Goal: Task Accomplishment & Management: Use online tool/utility

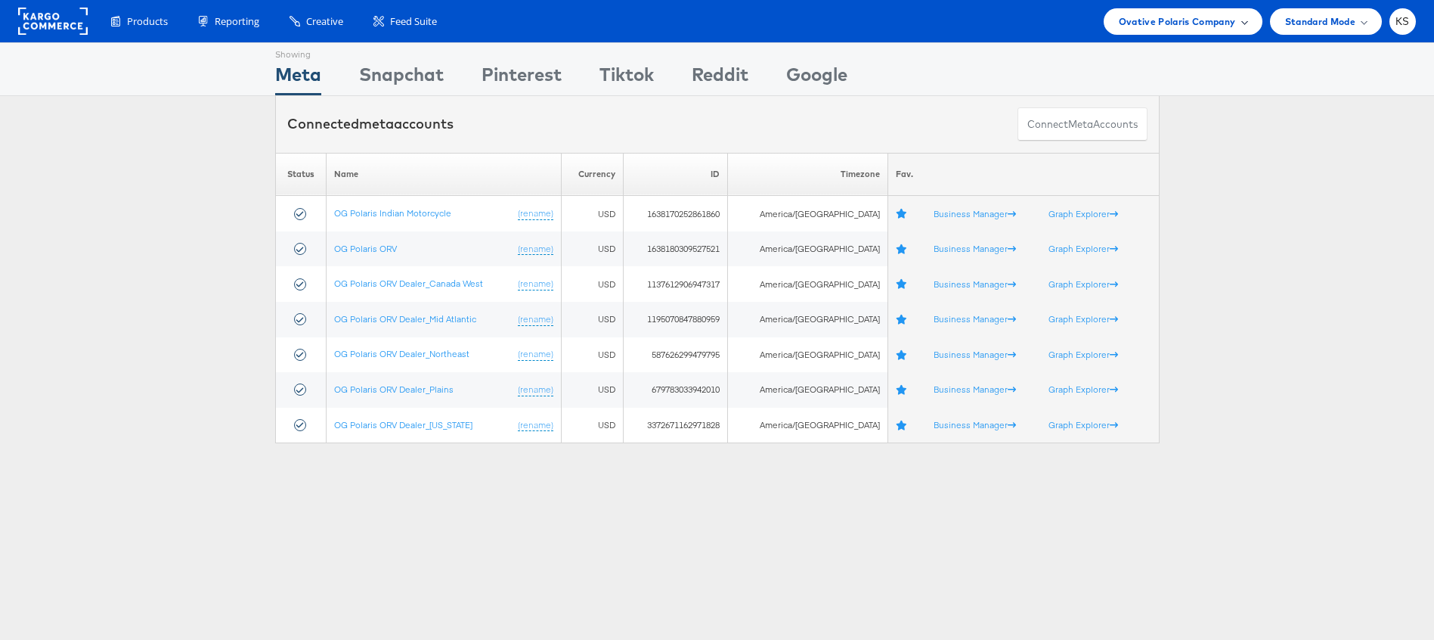
click at [1191, 26] on span "Ovative Polaris Company" at bounding box center [1177, 22] width 117 height 16
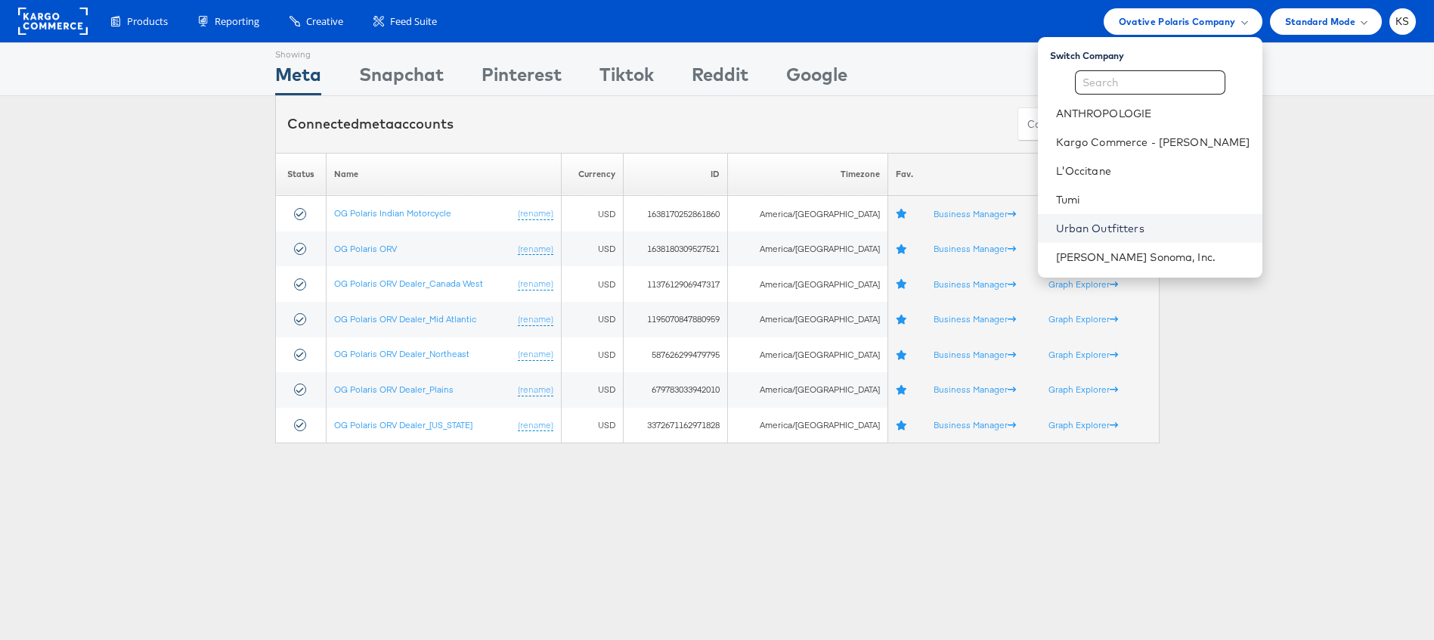
click at [1105, 229] on link "Urban Outfitters" at bounding box center [1153, 228] width 194 height 15
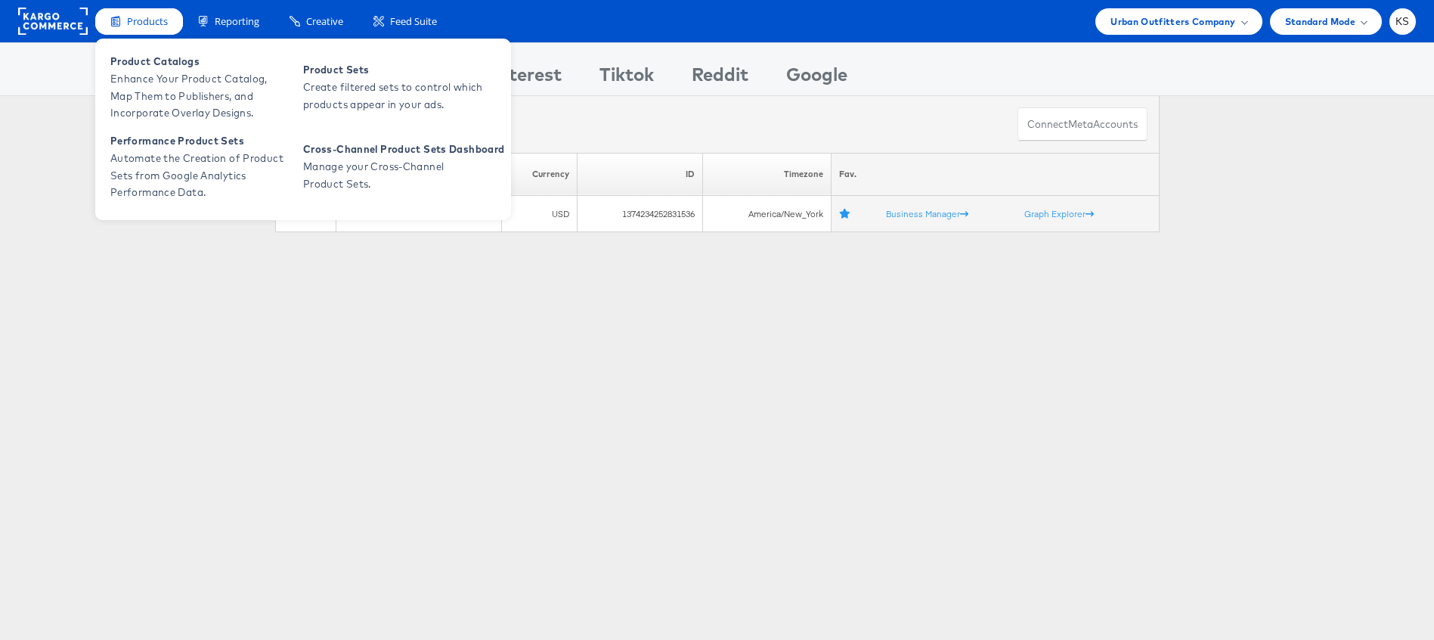
click at [150, 26] on span "Products" at bounding box center [147, 21] width 41 height 14
click at [185, 85] on span "Enhance Your Product Catalog, Map Them to Publishers, and Incorporate Overlay D…" at bounding box center [200, 95] width 181 height 51
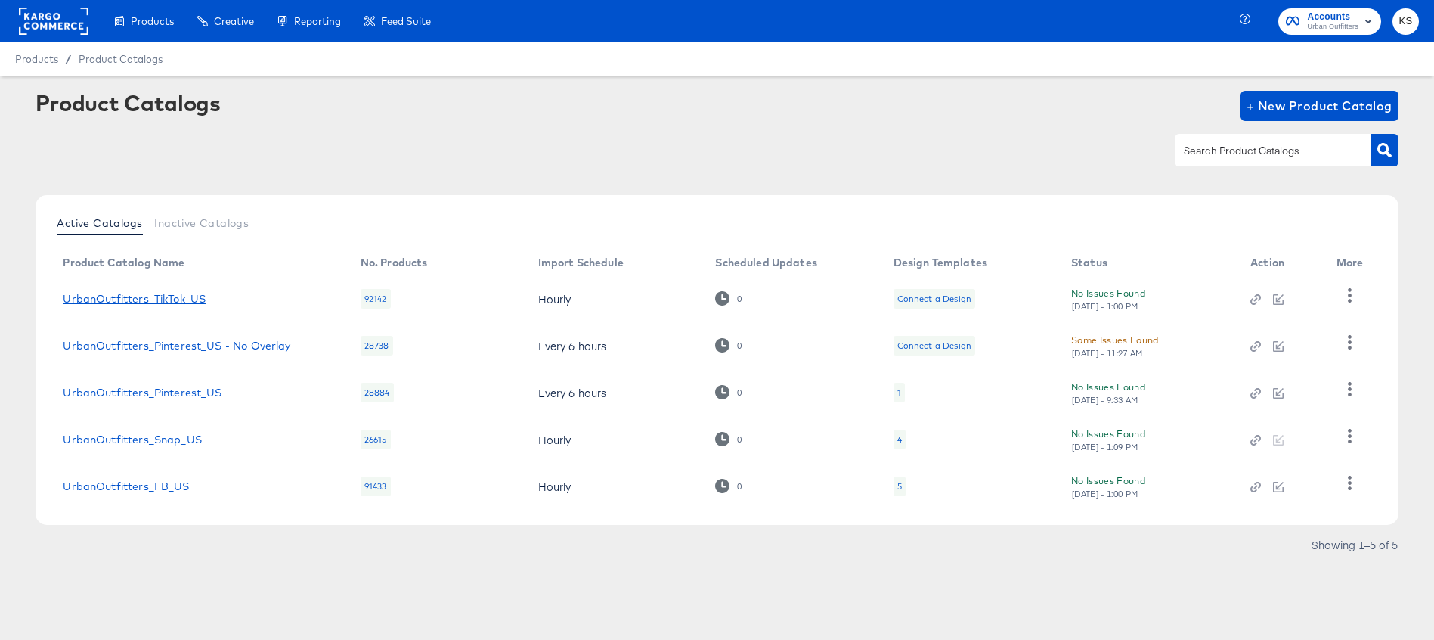
click at [149, 302] on link "UrbanOutfitters_TikTok_US" at bounding box center [134, 299] width 143 height 12
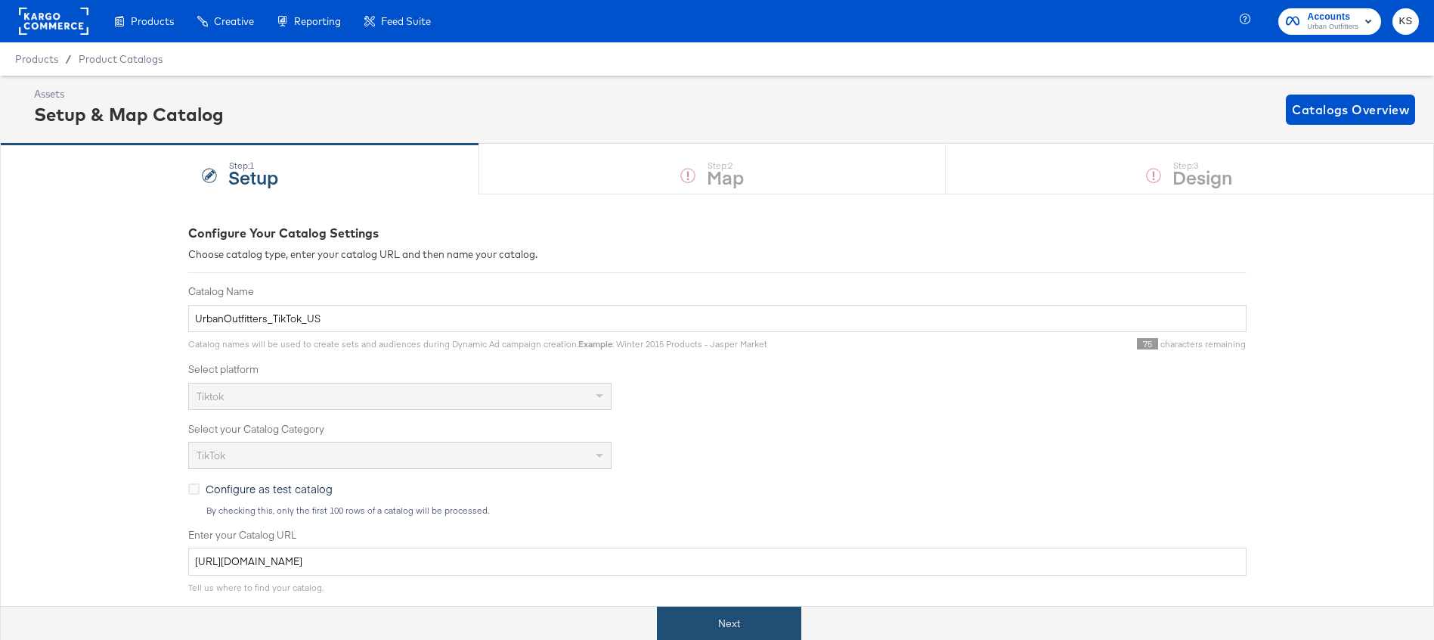
click at [702, 627] on button "Next" at bounding box center [729, 623] width 144 height 34
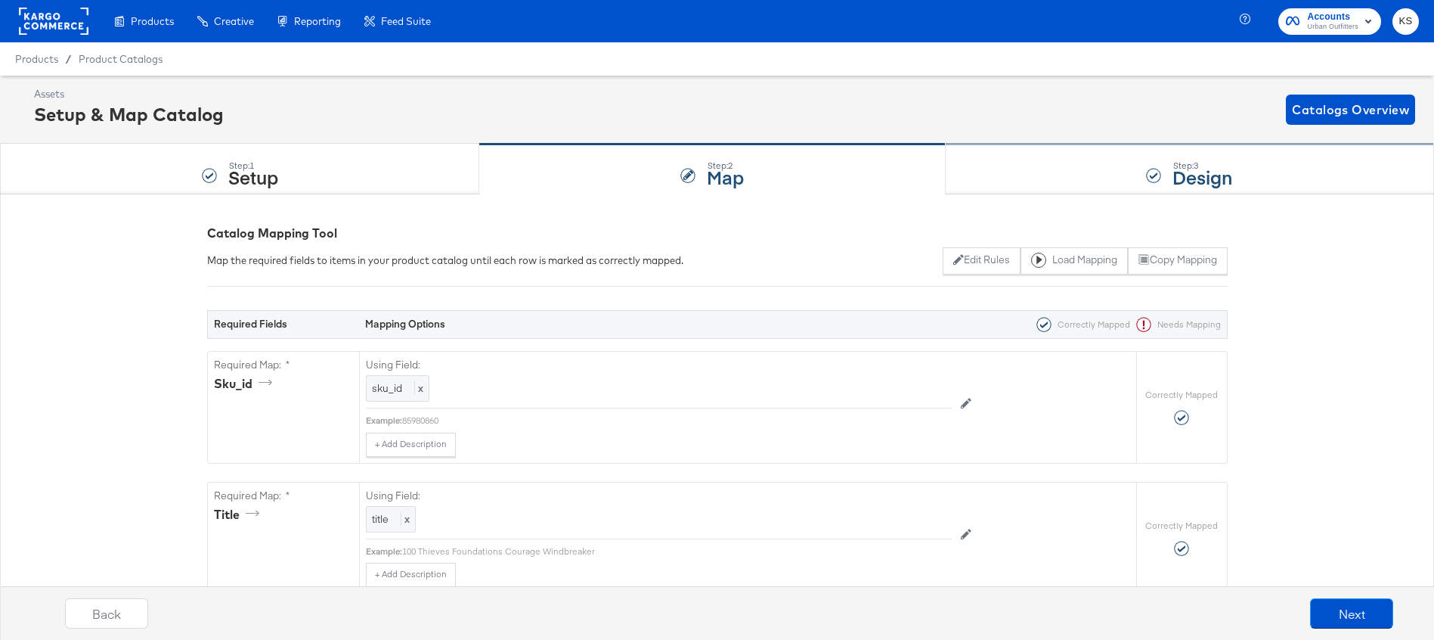
click at [1011, 174] on div "Step: 3 Design" at bounding box center [1190, 169] width 488 height 50
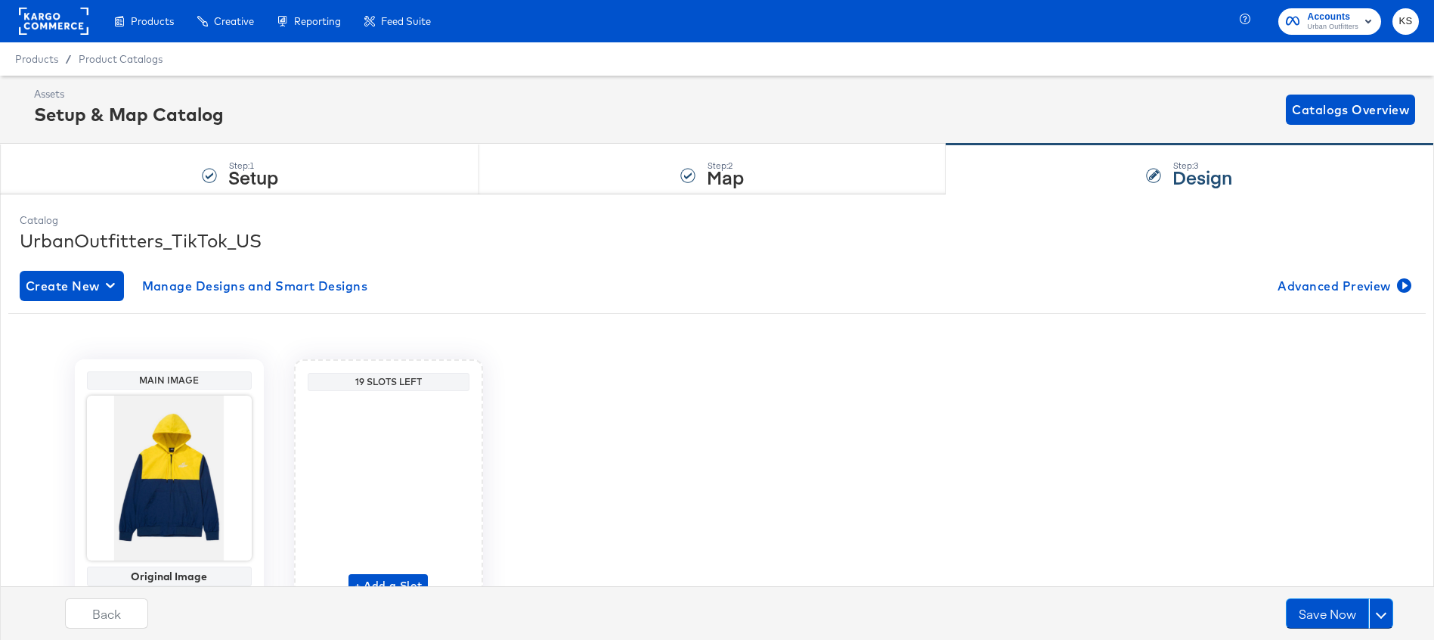
scroll to position [82, 0]
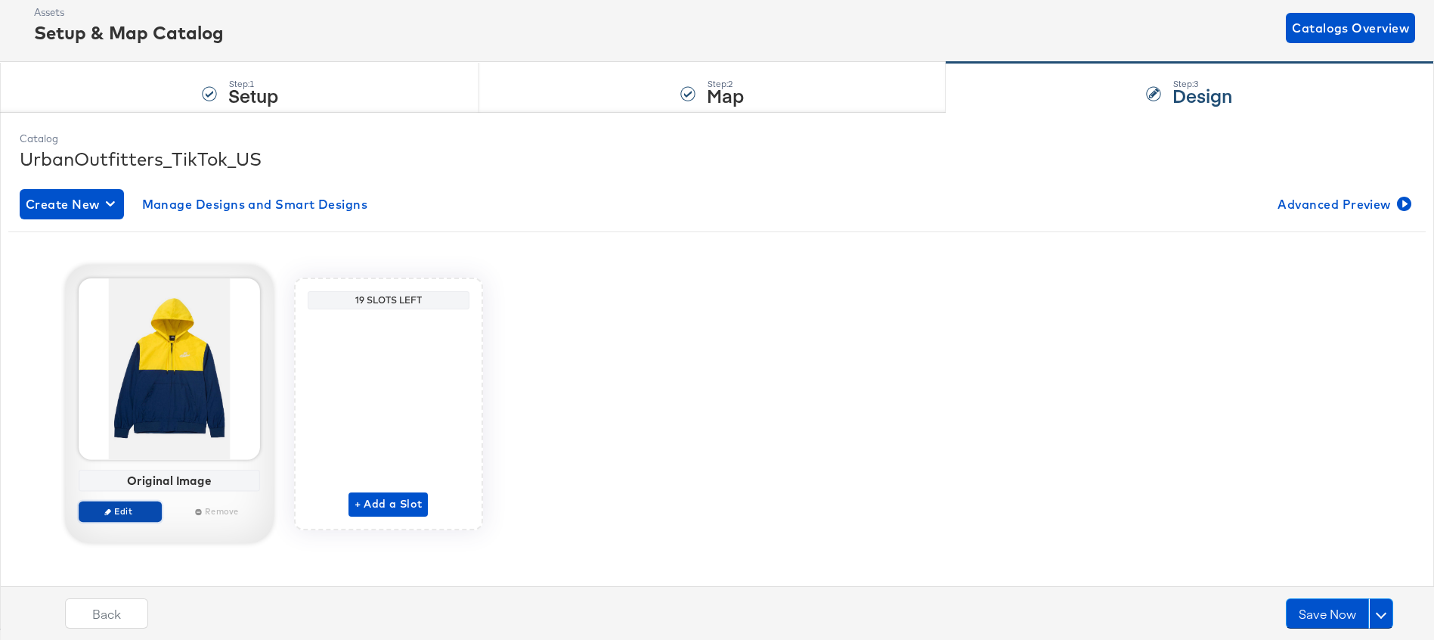
click at [133, 515] on span "Edit" at bounding box center [120, 510] width 70 height 11
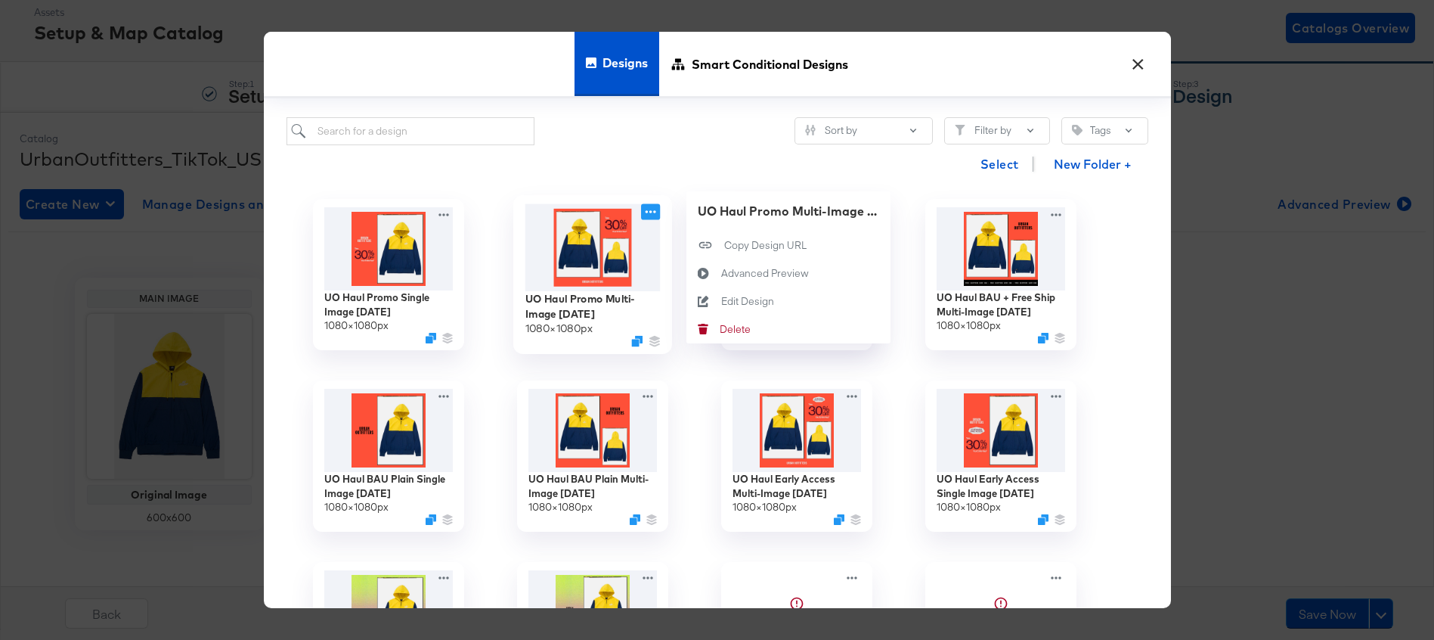
click at [649, 213] on icon at bounding box center [650, 211] width 19 height 16
click at [720, 273] on div "Advanced Preview Advanced Preview" at bounding box center [720, 273] width 0 height 0
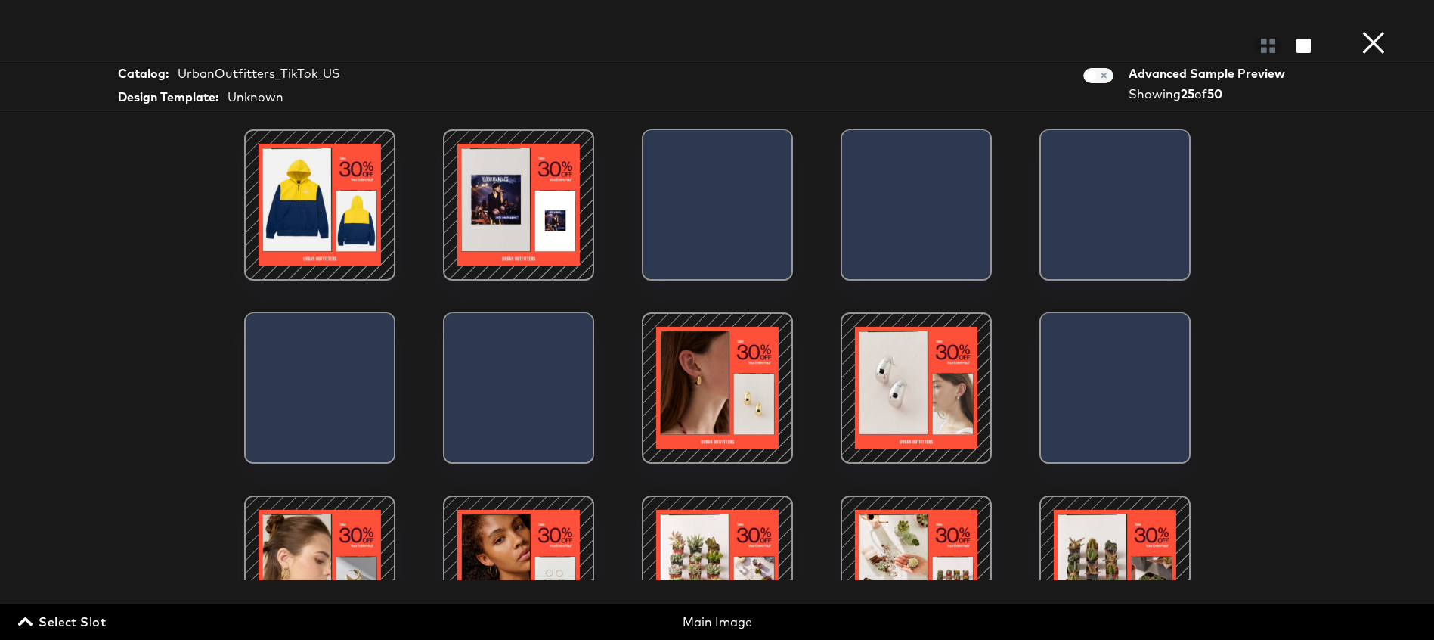
click at [1370, 30] on button "×" at bounding box center [1373, 15] width 30 height 30
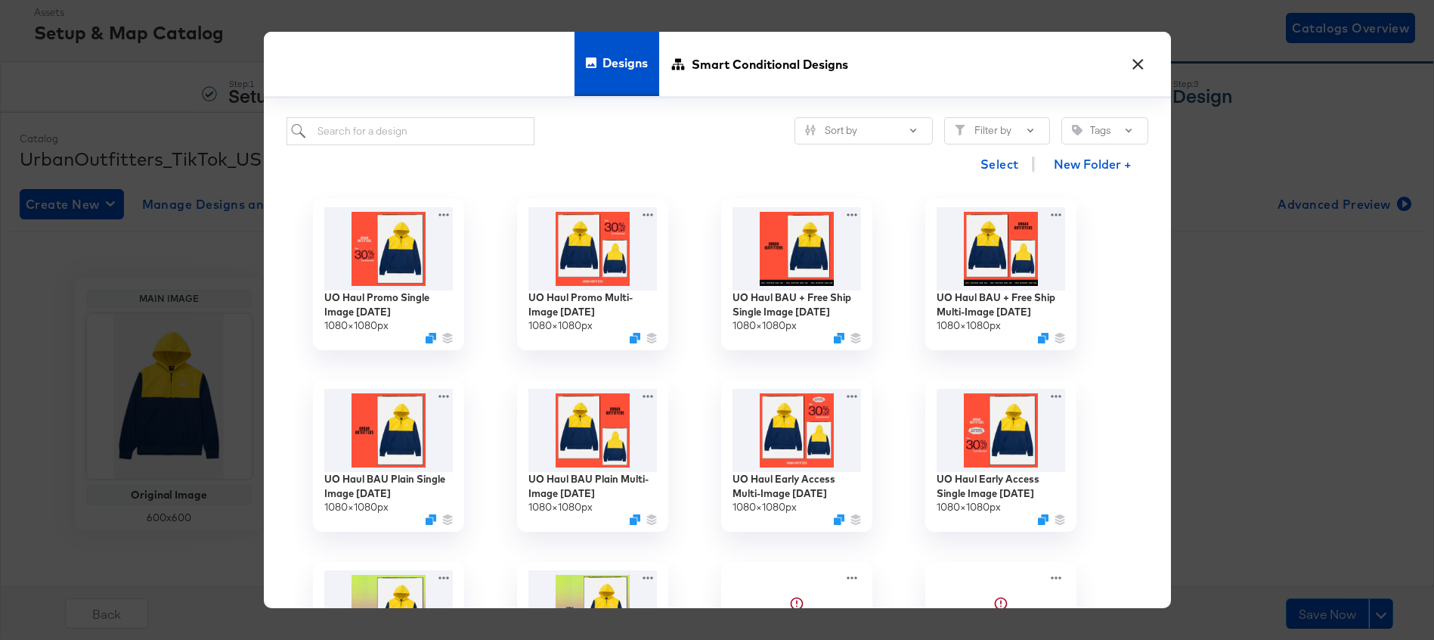
click at [1141, 63] on button "×" at bounding box center [1138, 60] width 27 height 27
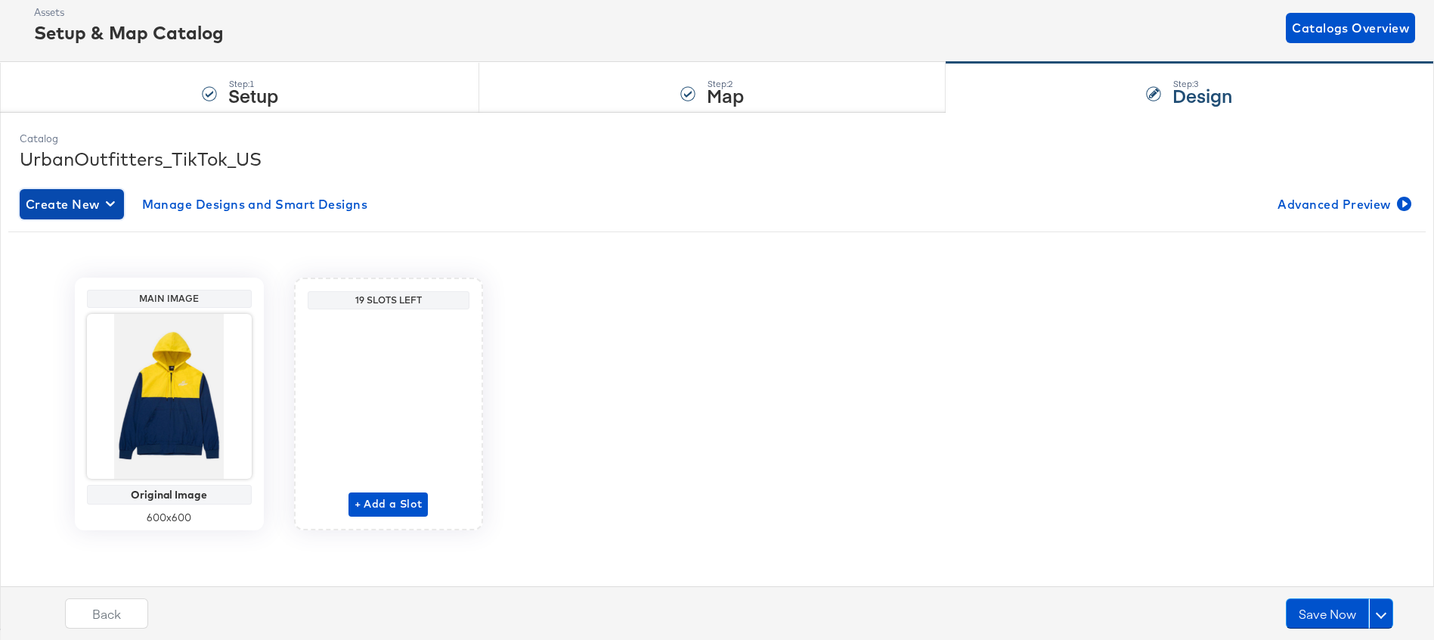
click at [75, 197] on span "Create New" at bounding box center [72, 204] width 92 height 21
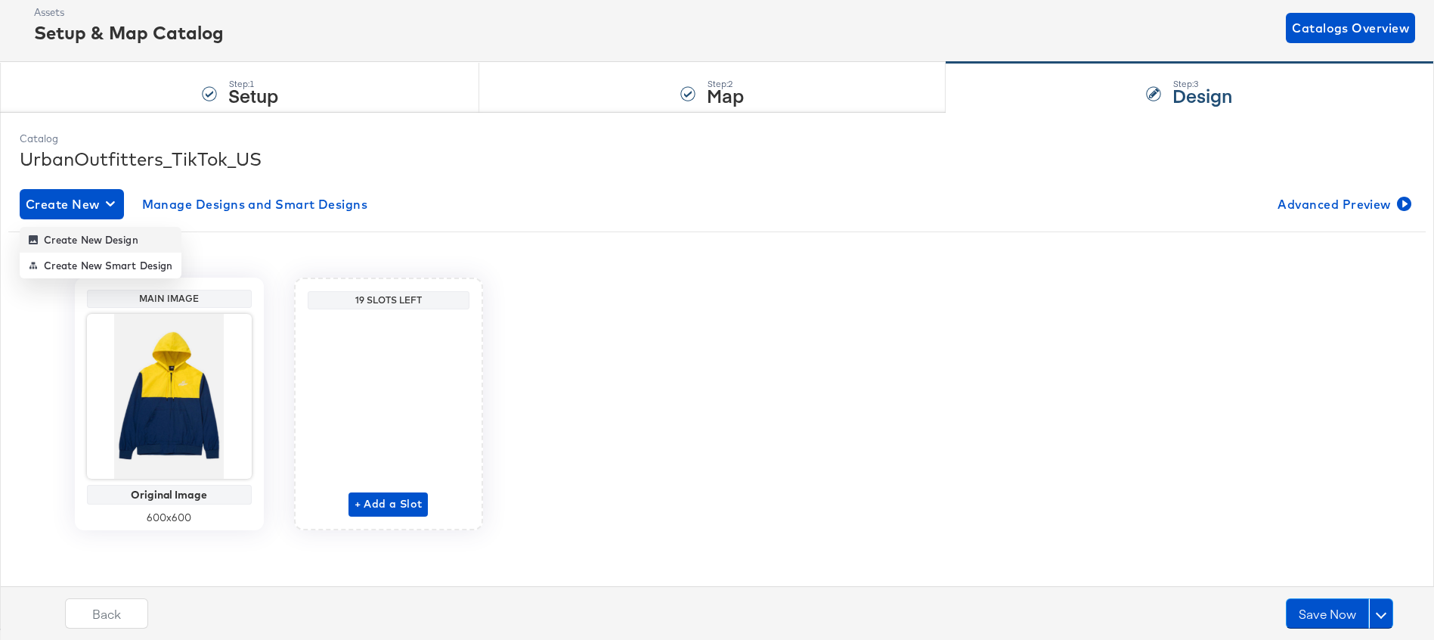
click at [67, 240] on div "Create New Design" at bounding box center [84, 240] width 110 height 12
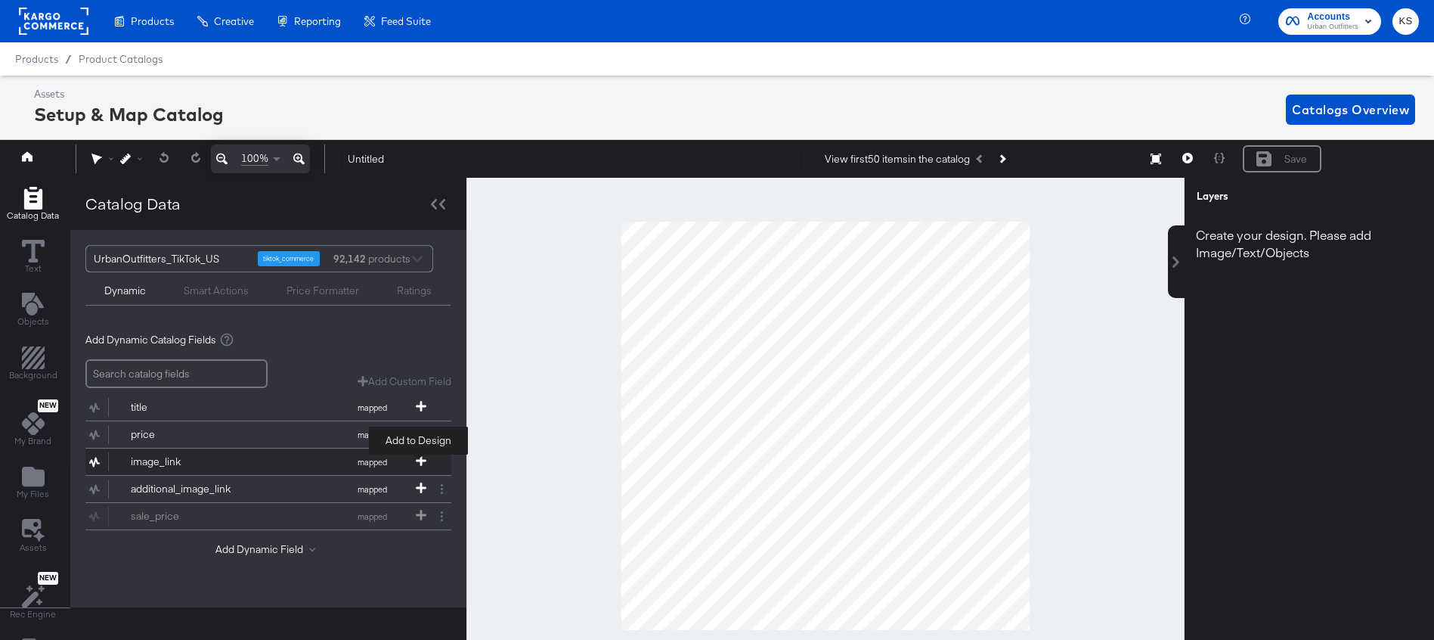
click at [420, 459] on icon at bounding box center [421, 460] width 11 height 11
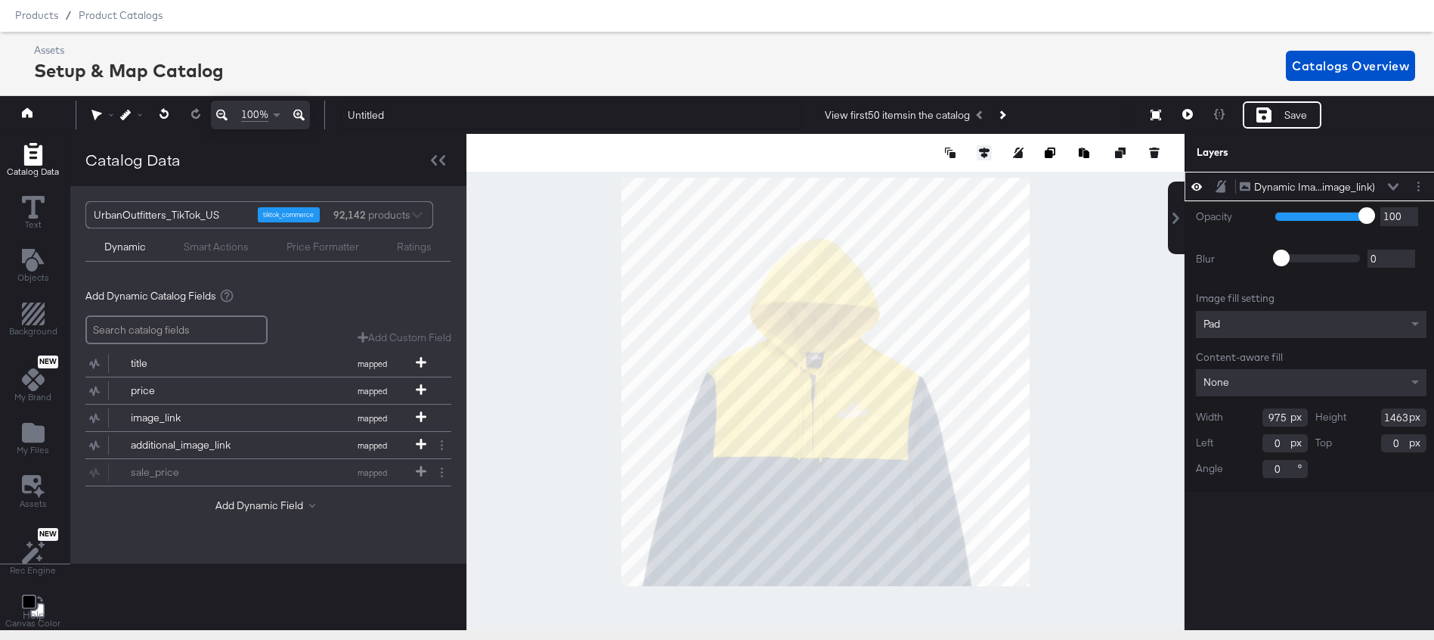
type input "704"
type input "1056"
type input "407"
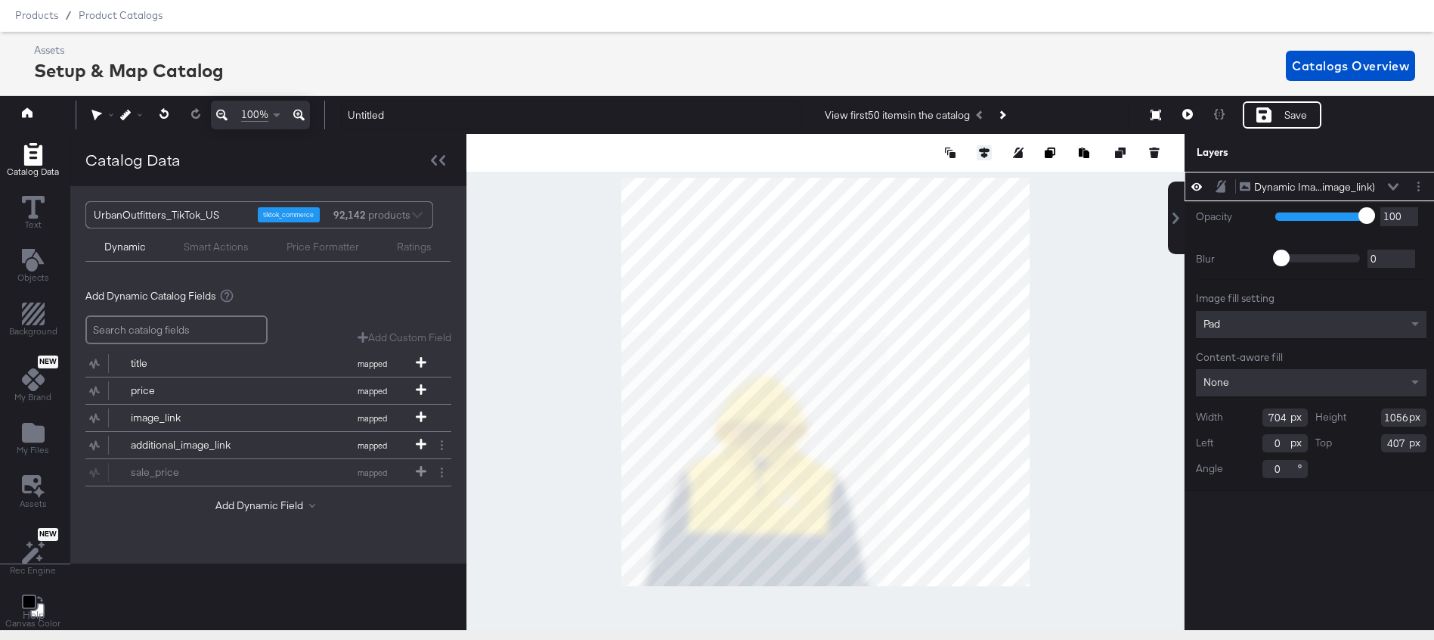
type input "160"
type input "105"
type input "168"
type input "165"
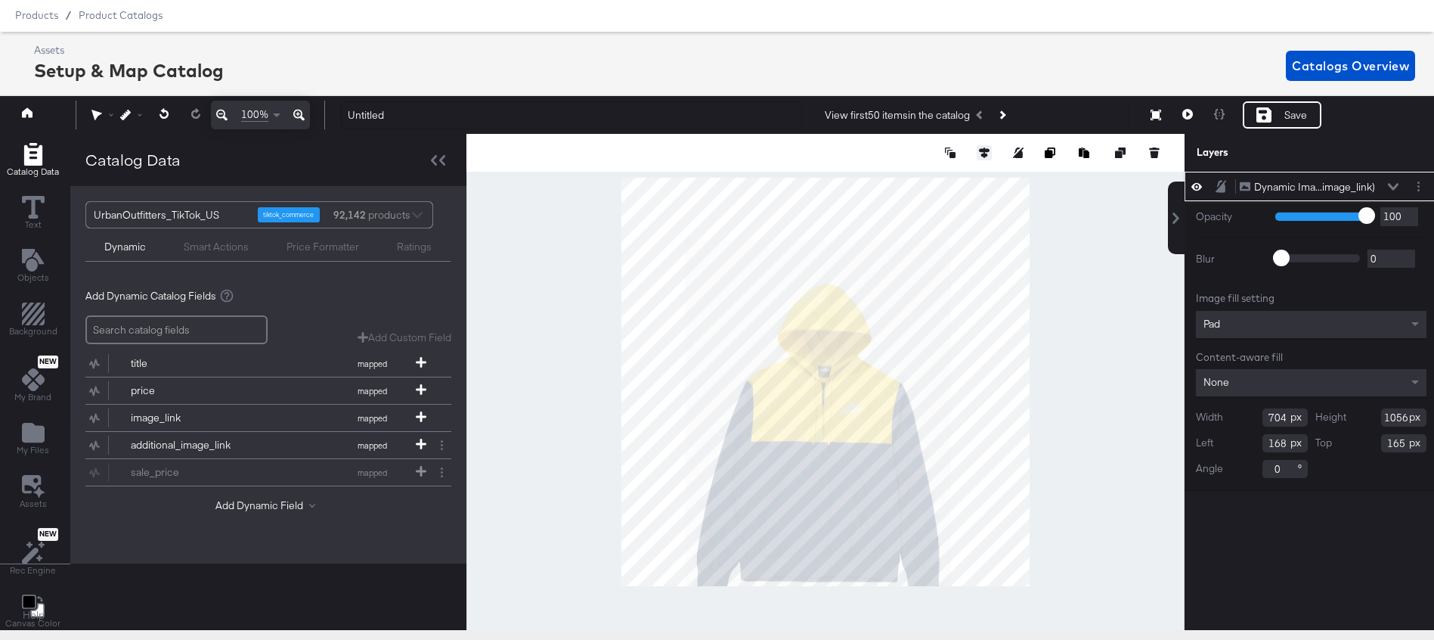
type input "609"
type input "914"
type input "307"
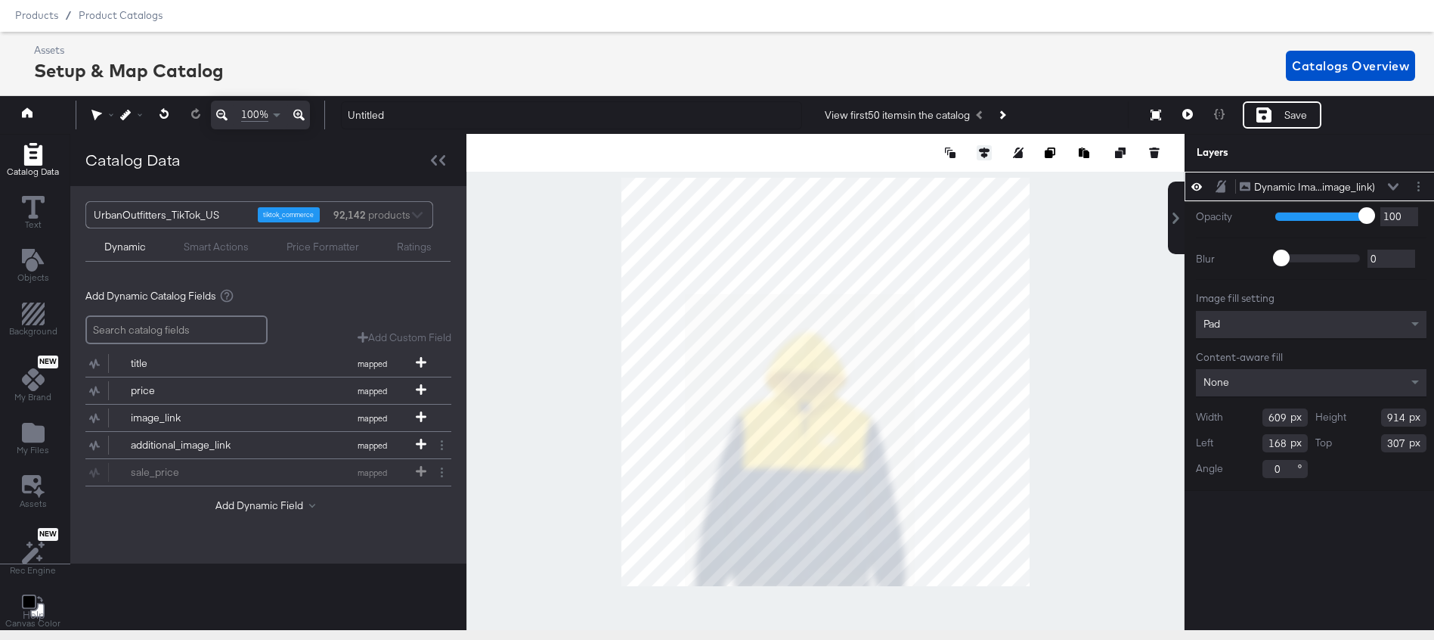
type input "222"
type input "71"
type input "224"
type input "93"
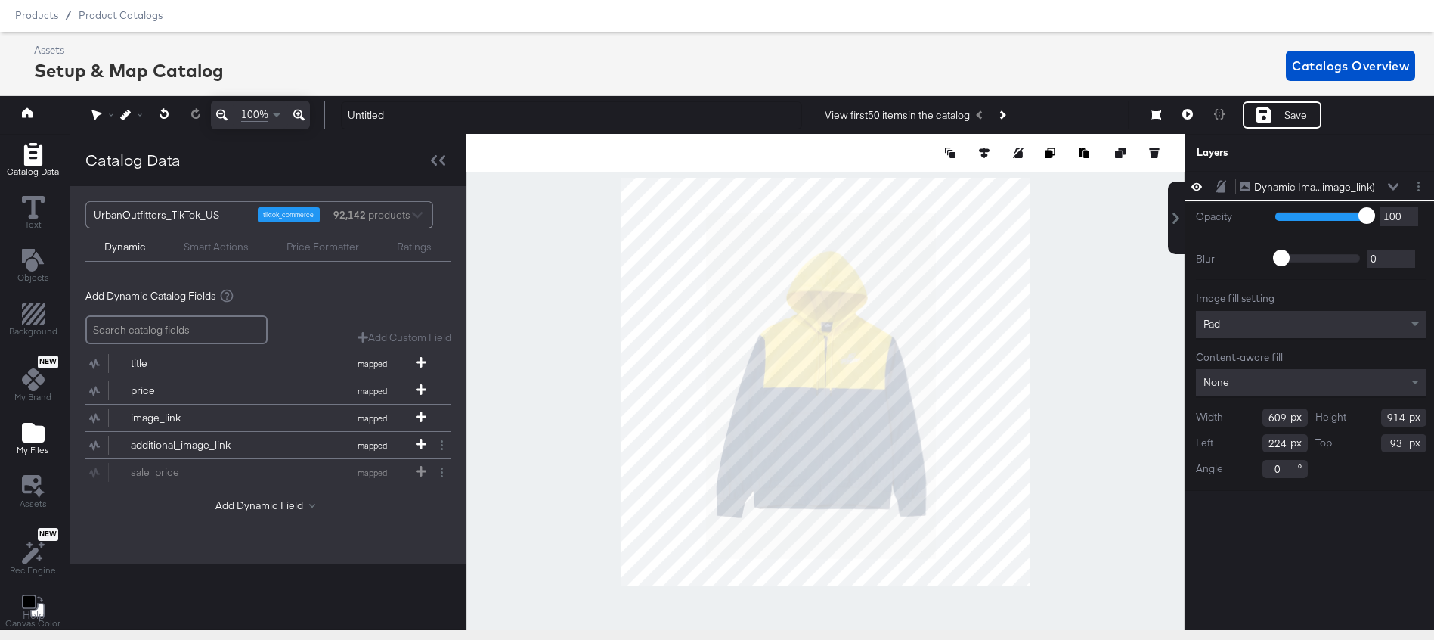
click at [38, 431] on icon "Add Files" at bounding box center [33, 433] width 23 height 20
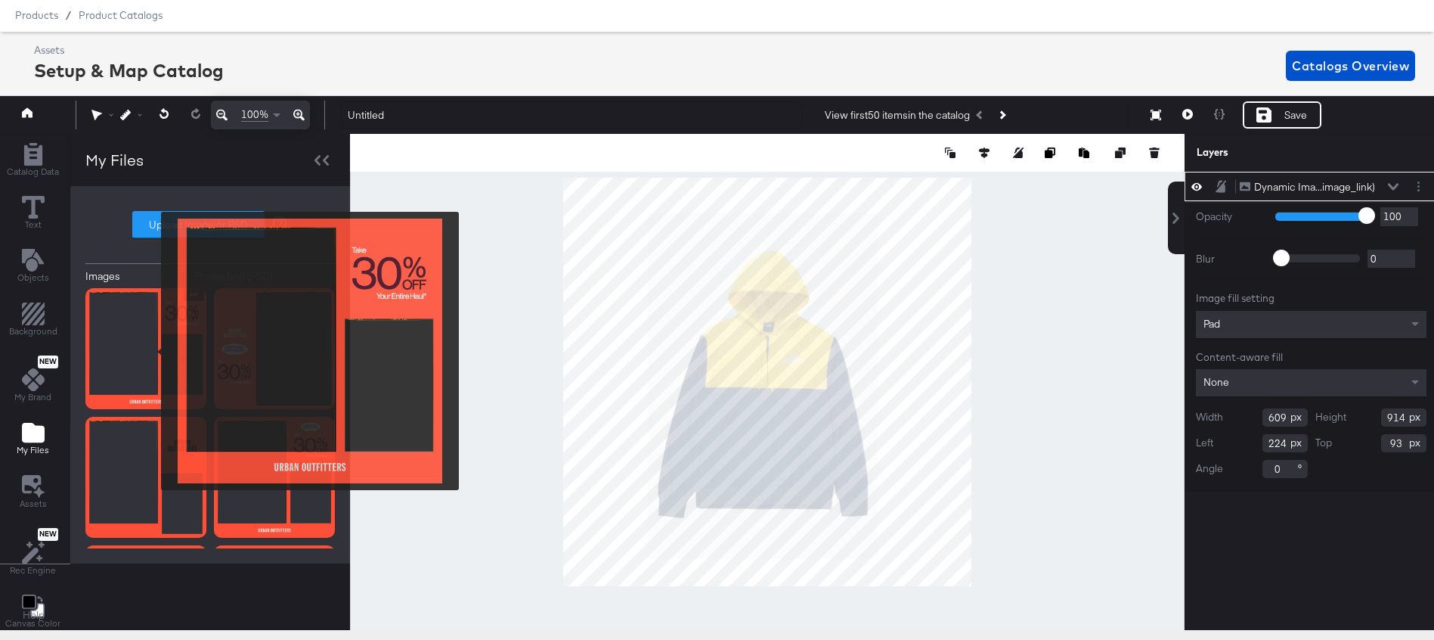
click at [151, 351] on img at bounding box center [145, 348] width 121 height 121
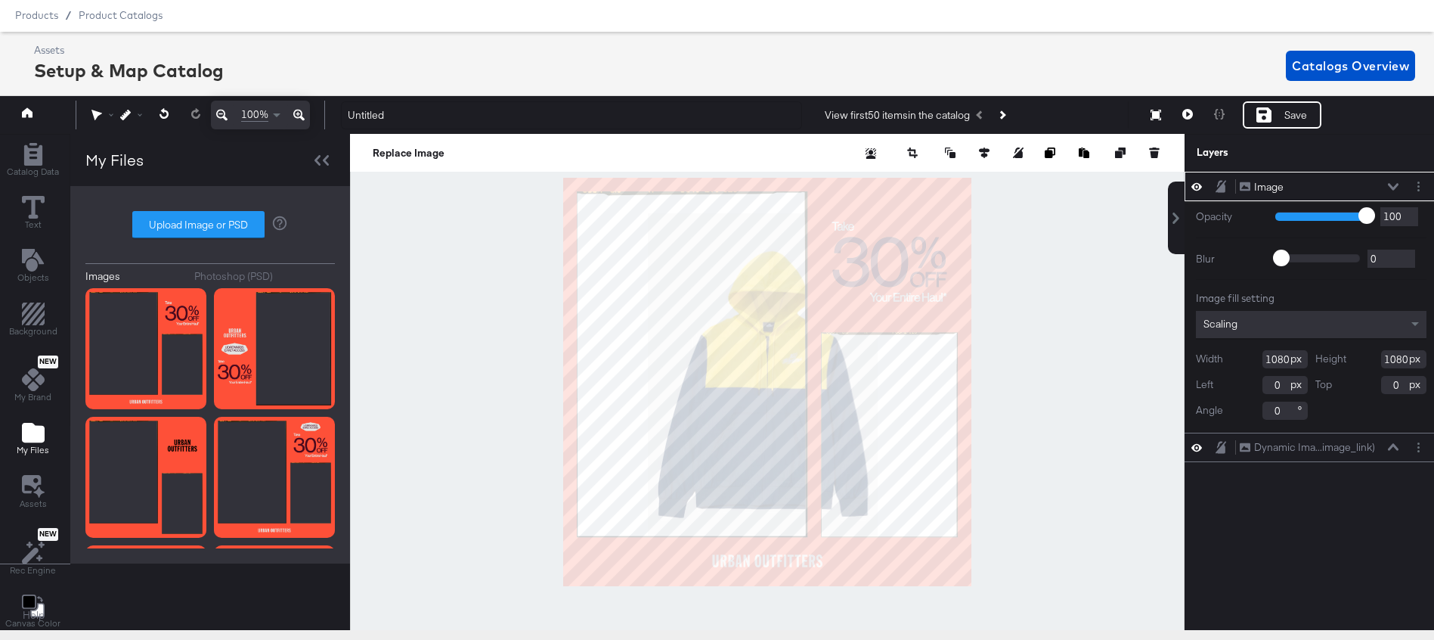
type input "28"
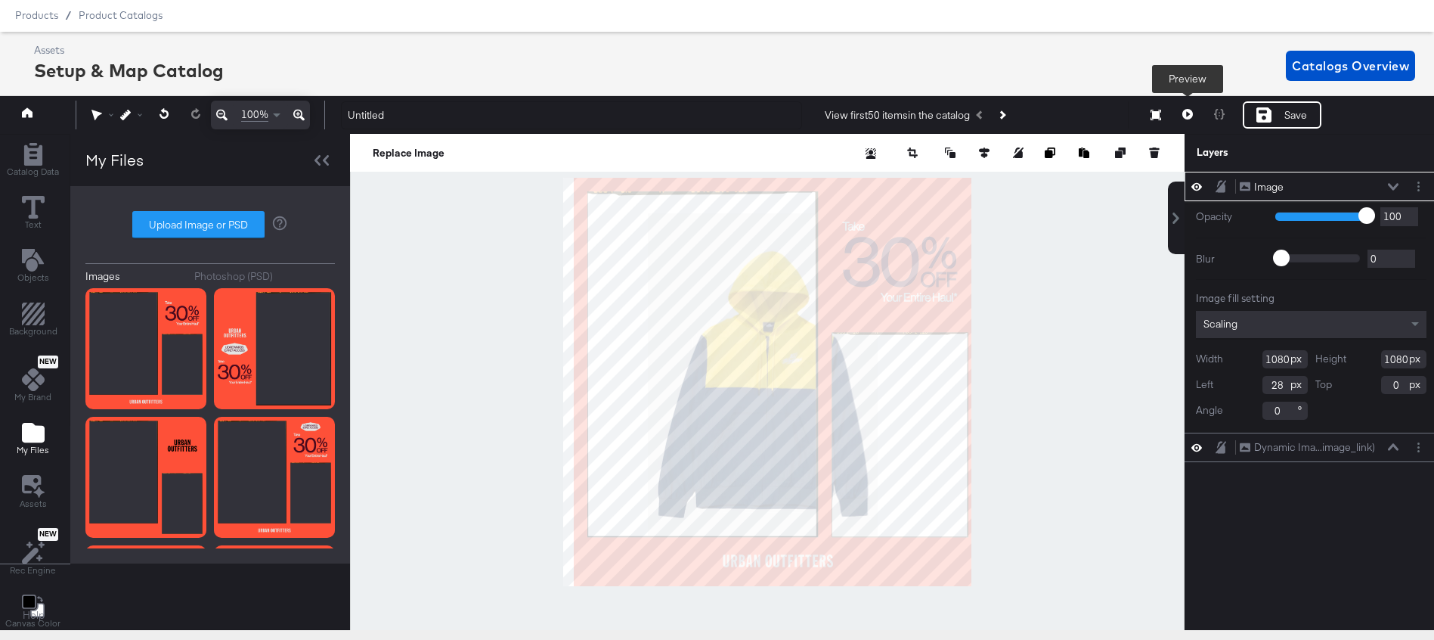
click at [1178, 112] on button at bounding box center [1188, 114] width 32 height 27
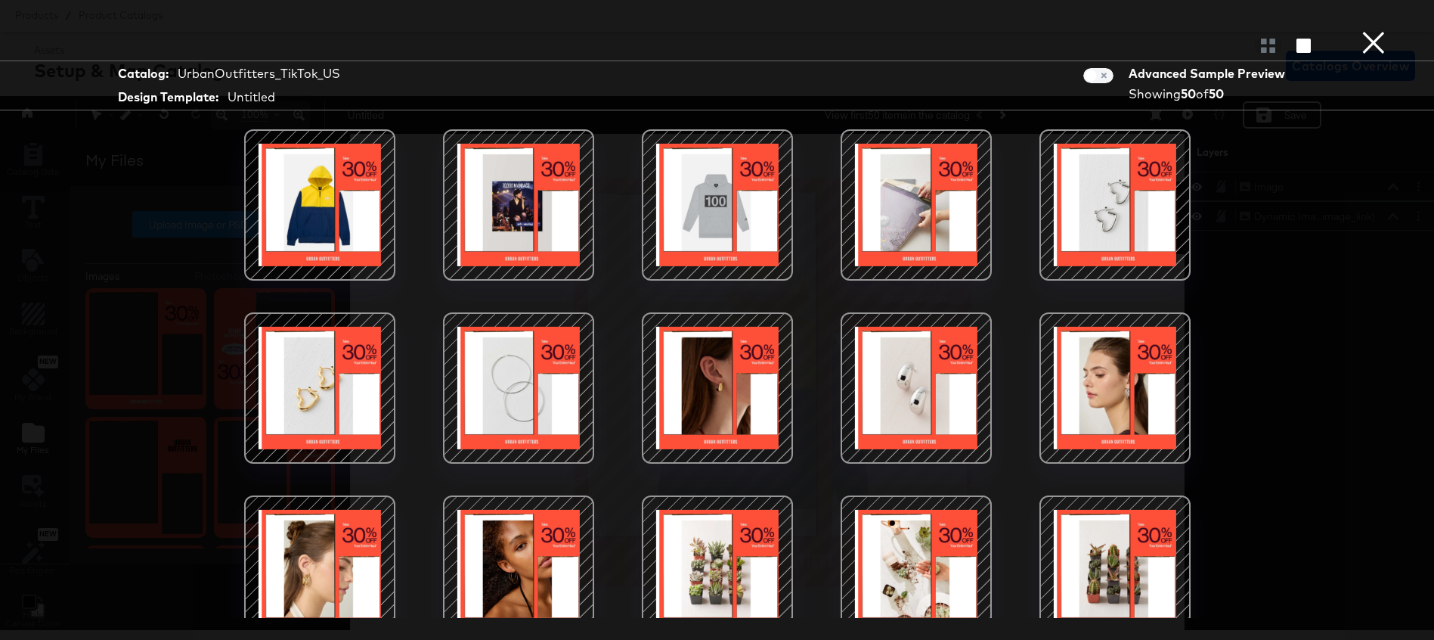
click at [1378, 30] on button "×" at bounding box center [1373, 15] width 30 height 30
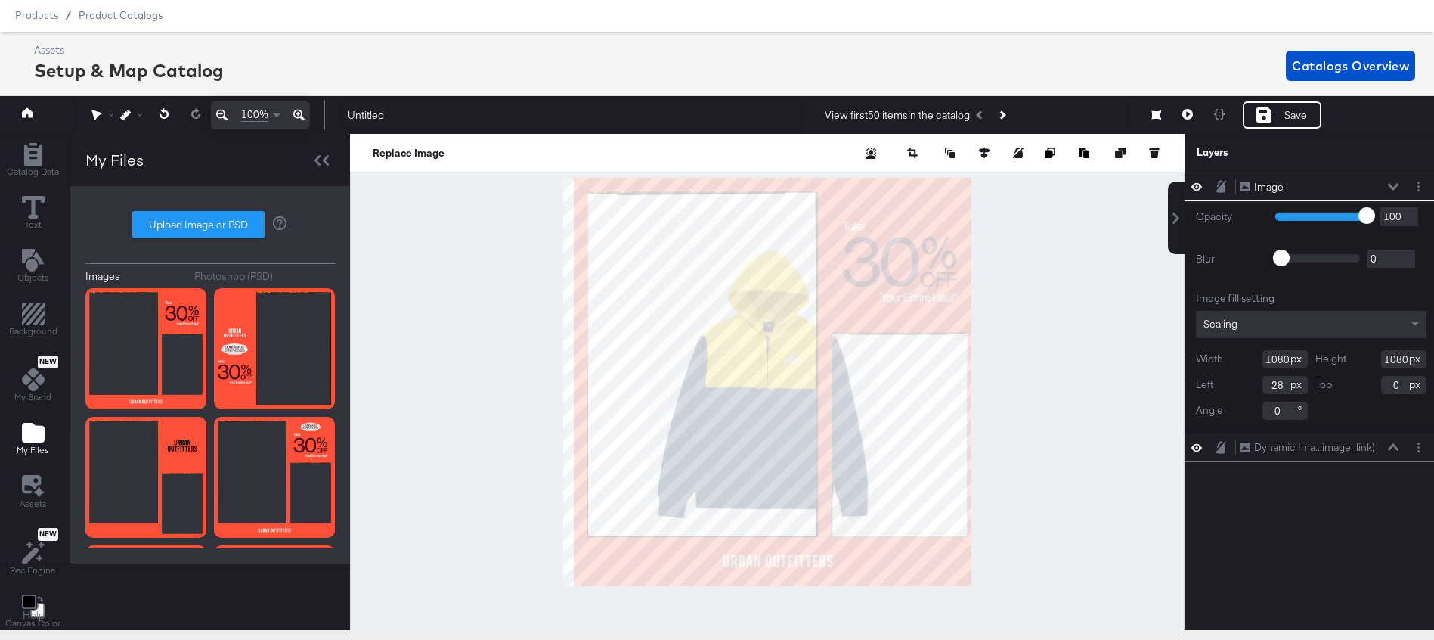
scroll to position [44, 4]
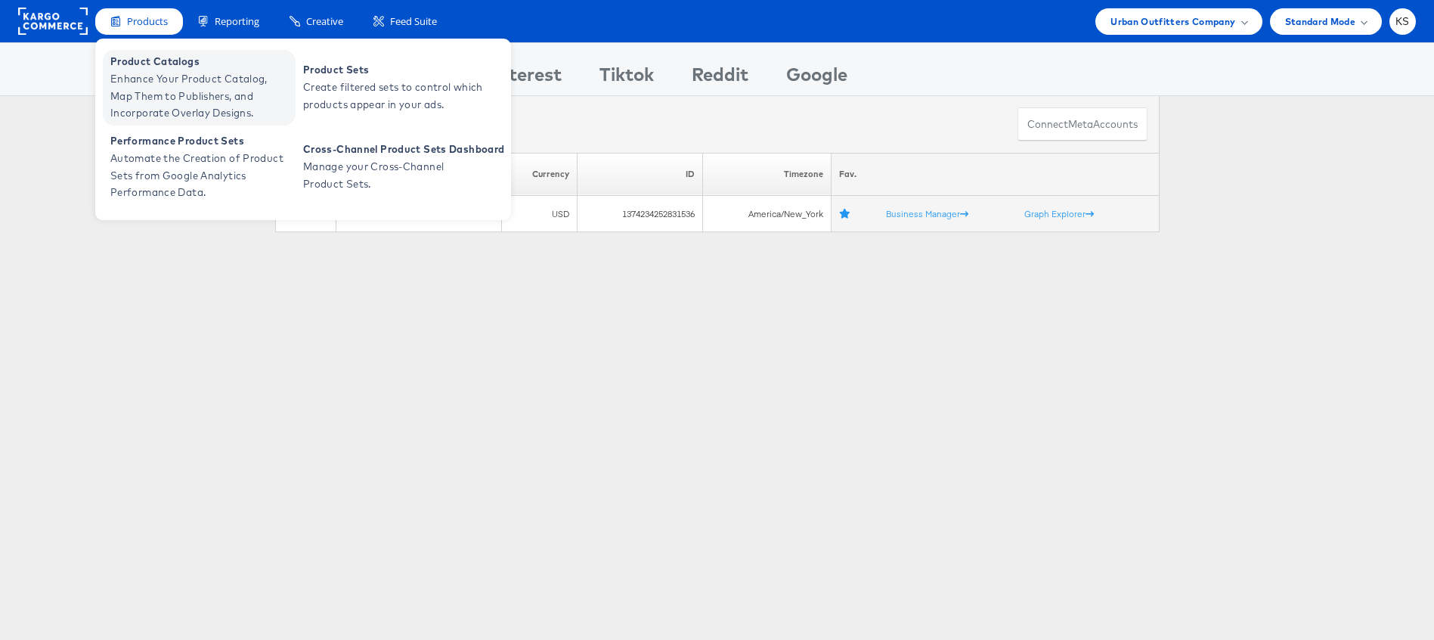
click at [150, 76] on span "Enhance Your Product Catalog, Map Them to Publishers, and Incorporate Overlay D…" at bounding box center [200, 95] width 181 height 51
